Goal: Contribute content: Contribute content

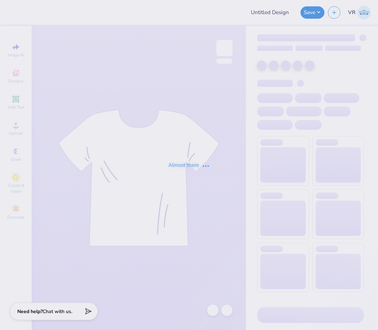
type input "OSU AEPHI Spring Recruitment Merch 2025"
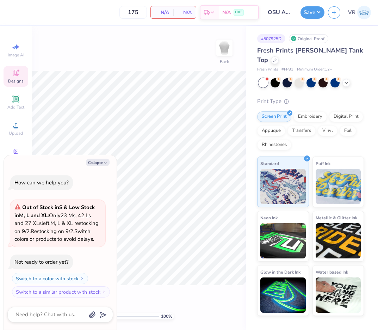
click at [18, 80] on span "Designs" at bounding box center [16, 81] width 16 height 6
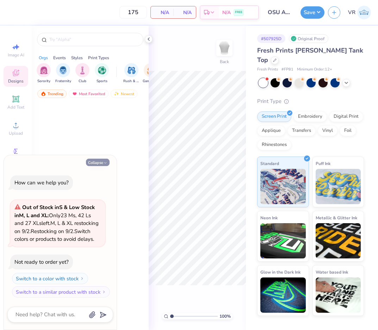
click at [96, 159] on button "Collapse" at bounding box center [98, 162] width 24 height 7
type textarea "x"
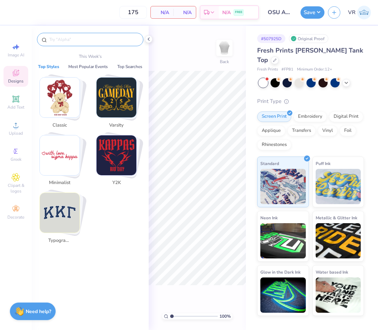
click at [72, 42] on input "text" at bounding box center [94, 39] width 90 height 7
type input "v"
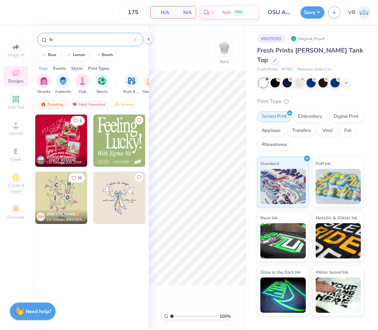
type input "f"
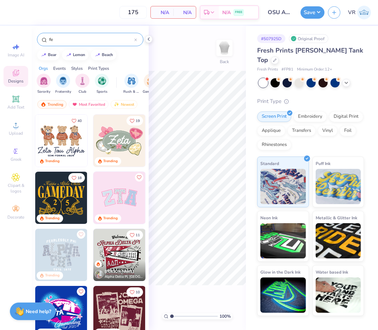
type input "f"
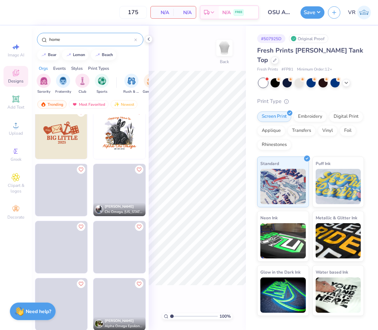
scroll to position [4919, 0]
type input "home"
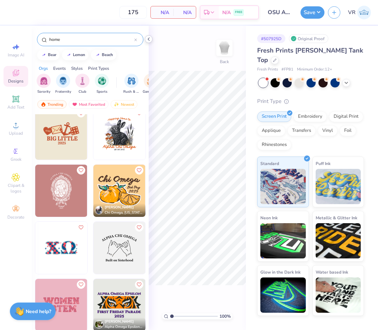
click at [149, 38] on icon at bounding box center [149, 39] width 6 height 6
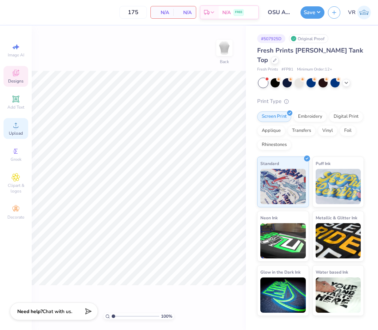
click at [16, 131] on span "Upload" at bounding box center [16, 133] width 14 height 6
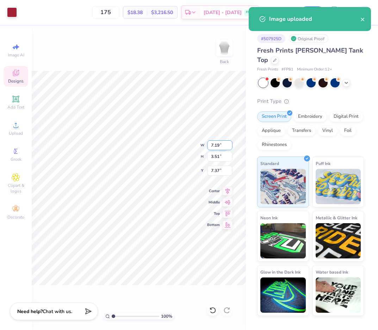
click at [218, 146] on input "7.19" at bounding box center [219, 145] width 25 height 10
type input "7.00"
type input "3.42"
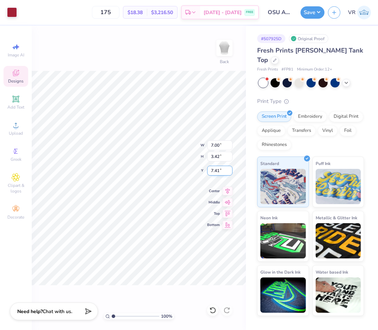
click at [220, 172] on input "7.41" at bounding box center [219, 171] width 25 height 10
type input "3.00"
click at [307, 14] on button "Save" at bounding box center [313, 11] width 24 height 12
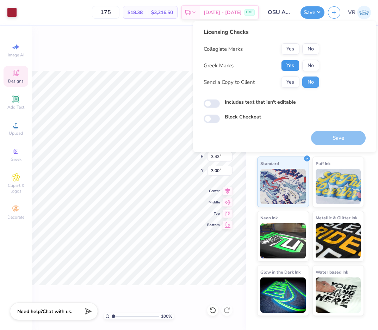
click at [287, 69] on button "Yes" at bounding box center [290, 65] width 18 height 11
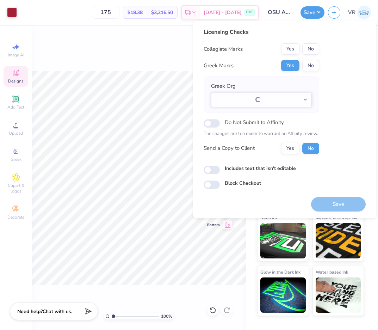
click at [324, 48] on div "Licensing Checks Collegiate Marks Yes No Greek Marks Yes No Greek Org Loading..…" at bounding box center [285, 108] width 162 height 161
click at [317, 45] on button "No" at bounding box center [311, 48] width 17 height 11
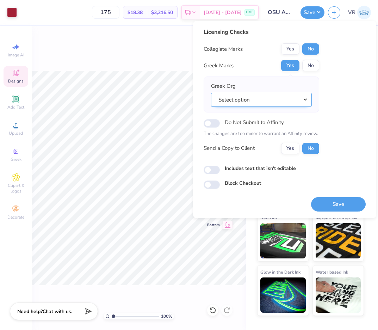
click at [246, 101] on button "Select option" at bounding box center [261, 100] width 101 height 14
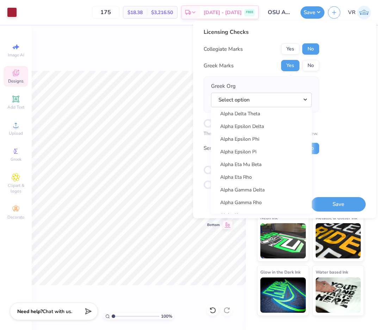
scroll to position [188, 0]
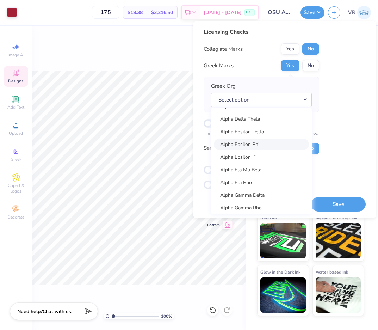
click at [258, 145] on link "Alpha Epsilon Phi" at bounding box center [261, 145] width 95 height 12
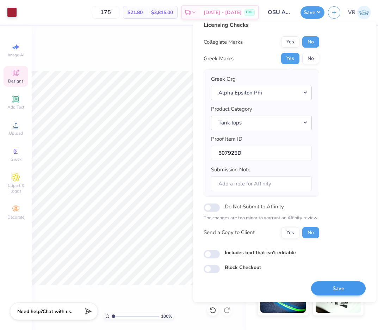
scroll to position [8, 0]
click at [326, 292] on button "Save" at bounding box center [338, 288] width 55 height 14
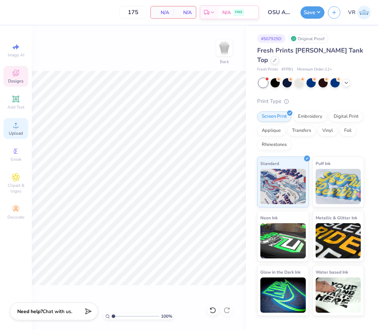
click at [5, 127] on div "Upload" at bounding box center [16, 128] width 25 height 21
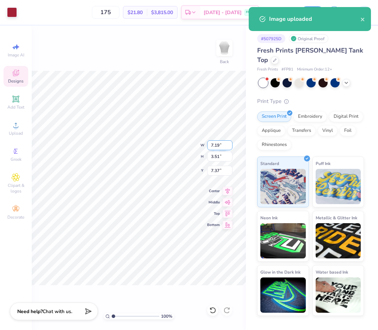
click at [216, 145] on input "7.19" at bounding box center [219, 145] width 25 height 10
type input "7.00"
type input "3.42"
click at [213, 170] on input "7.41" at bounding box center [219, 171] width 25 height 10
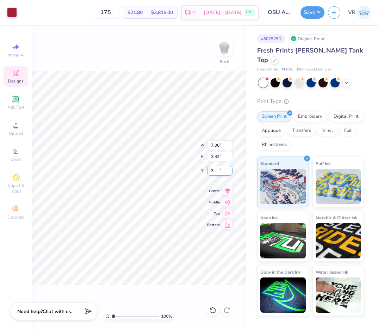
type input "3.00"
click at [308, 16] on button "Save" at bounding box center [313, 11] width 24 height 12
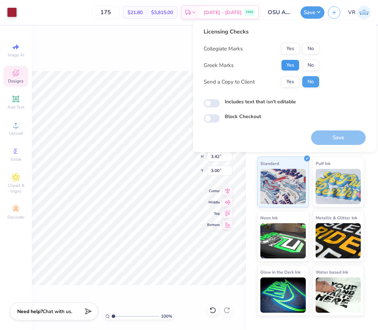
click at [289, 63] on button "Yes" at bounding box center [290, 65] width 18 height 11
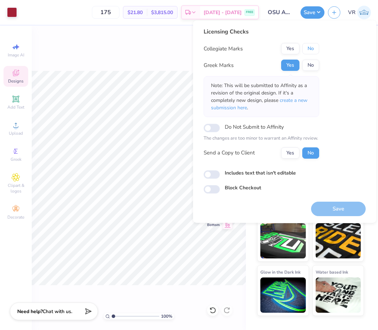
drag, startPoint x: 303, startPoint y: 55, endPoint x: 315, endPoint y: 77, distance: 25.2
click at [306, 51] on button "No" at bounding box center [311, 48] width 17 height 11
click at [331, 210] on button "Save" at bounding box center [338, 209] width 55 height 14
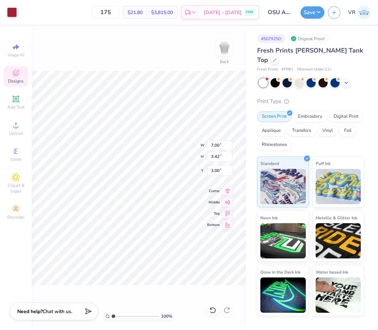
click at [154, 30] on div "100 % Back W 7.00 7.00 " H 3.42 3.42 " Y 3.00 3.00 " Center Middle Top Bottom" at bounding box center [139, 178] width 214 height 304
click at [316, 13] on button "Save" at bounding box center [313, 11] width 24 height 12
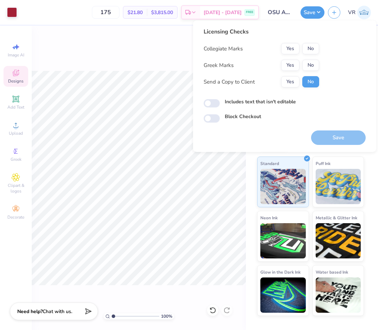
click at [145, 43] on div "100 % Back" at bounding box center [139, 178] width 214 height 304
